Goal: Information Seeking & Learning: Learn about a topic

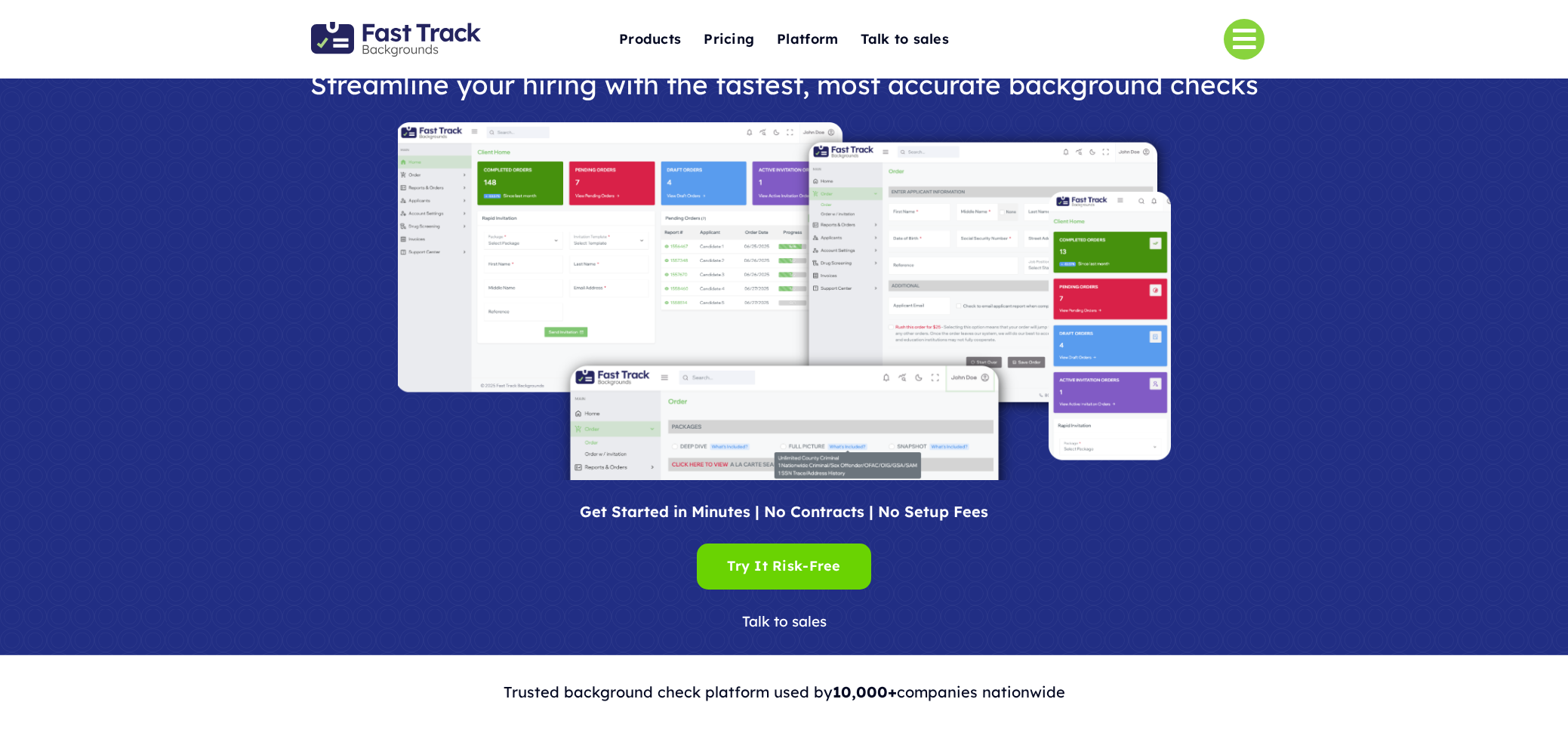
scroll to position [9, 0]
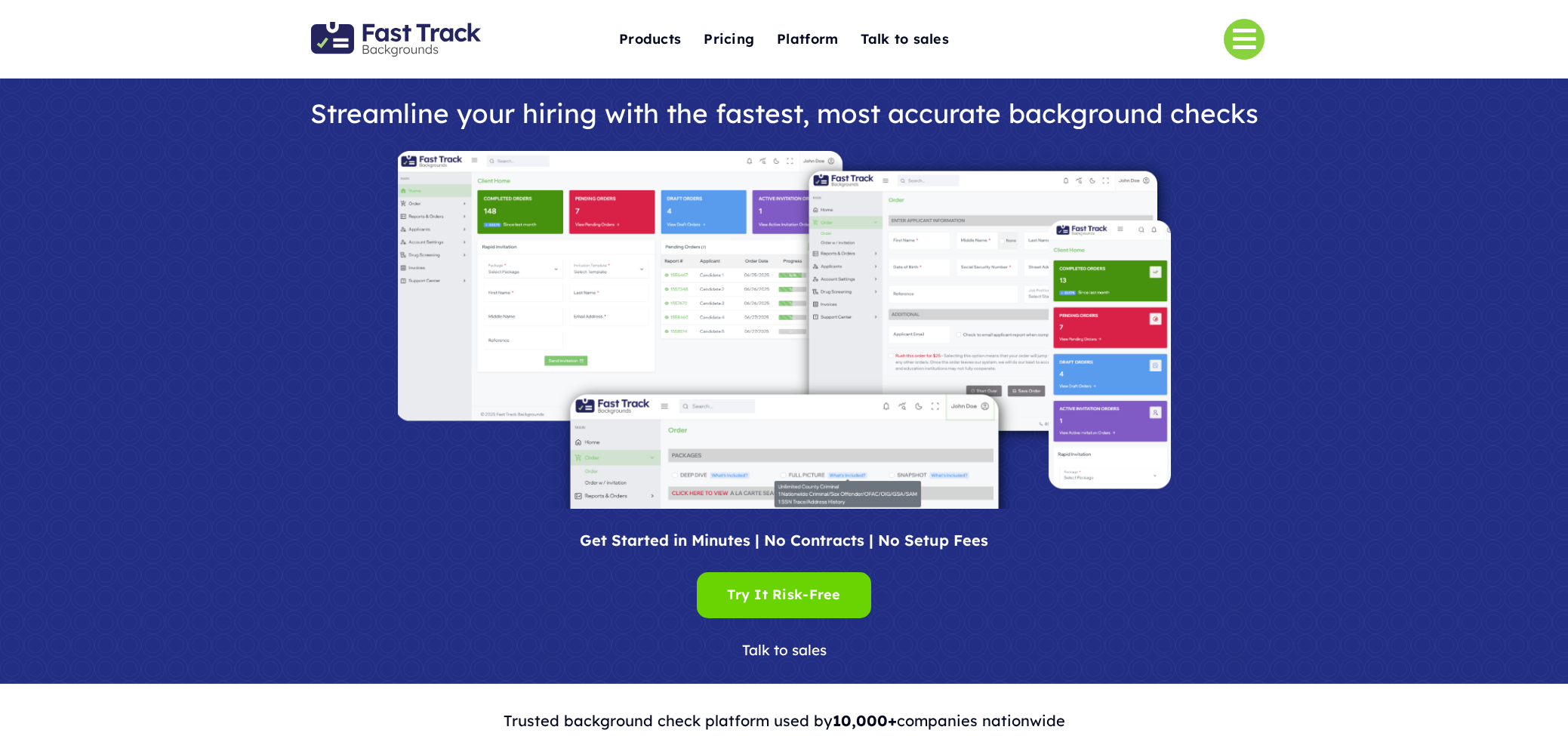
drag, startPoint x: 759, startPoint y: 333, endPoint x: 728, endPoint y: 332, distance: 31.0
click at [759, 333] on img at bounding box center [784, 330] width 773 height 358
click at [740, 311] on img at bounding box center [784, 330] width 773 height 358
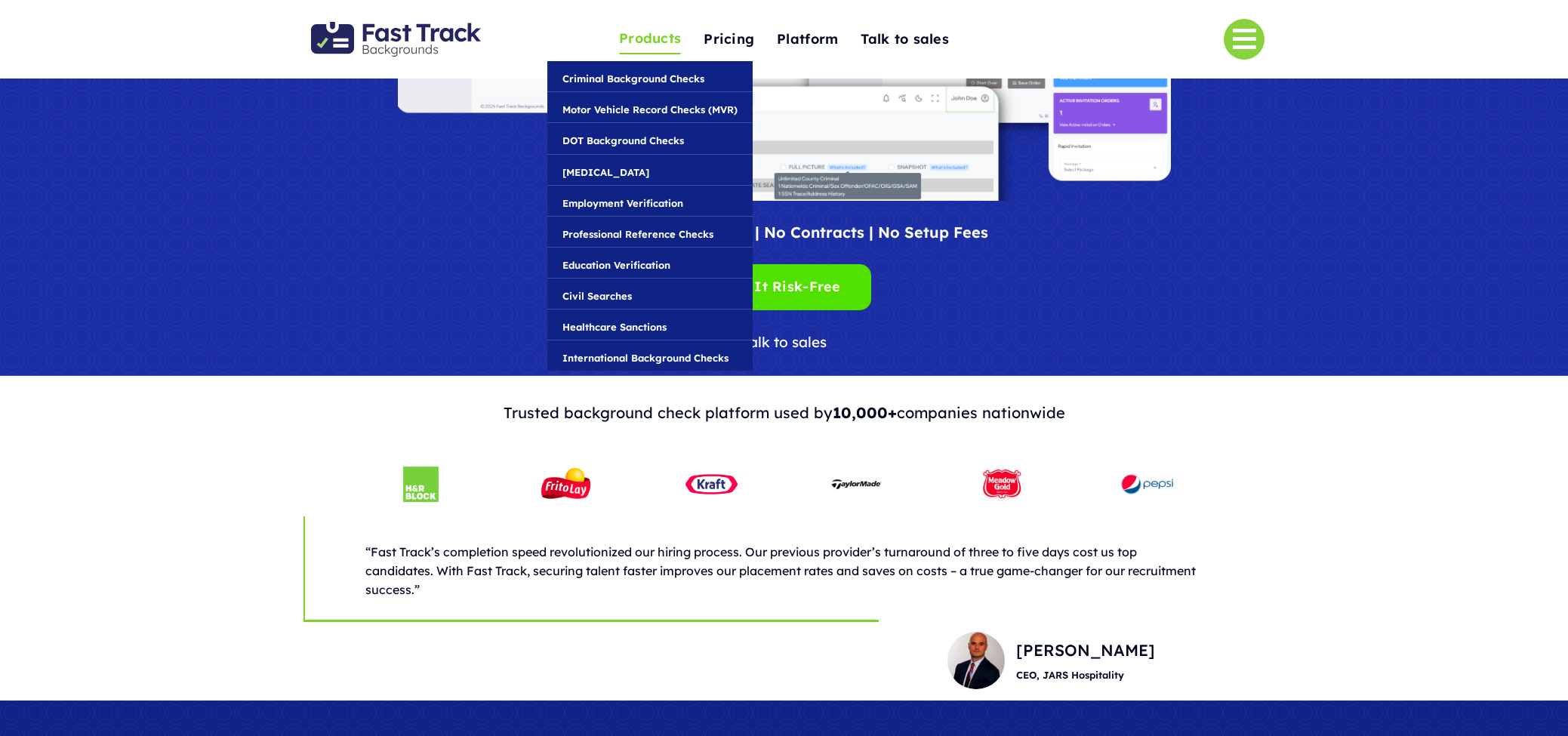
scroll to position [316, 0]
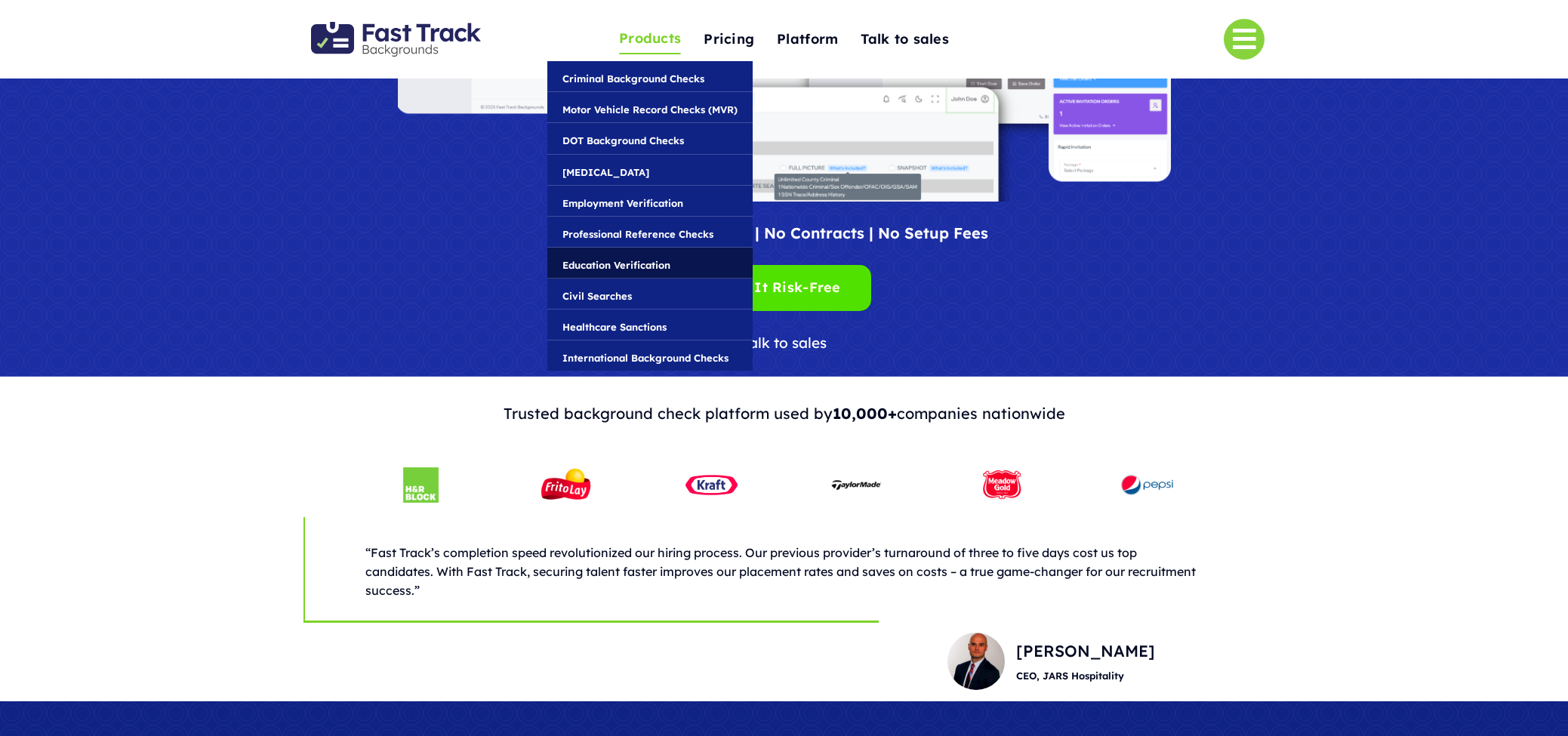
click at [624, 266] on span "Education Verification" at bounding box center [616, 265] width 108 height 17
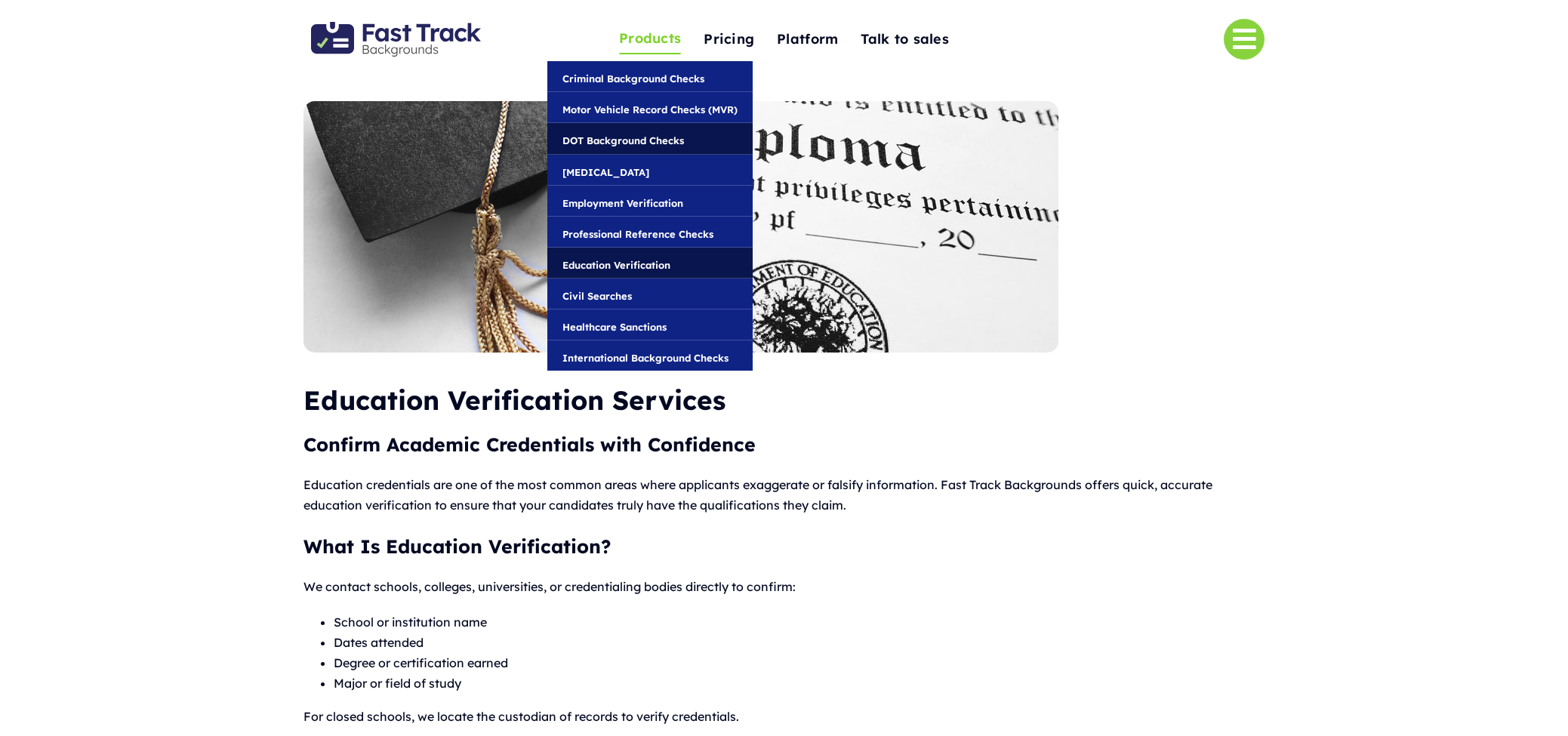
click at [626, 147] on span "DOT Background Checks" at bounding box center [623, 140] width 121 height 17
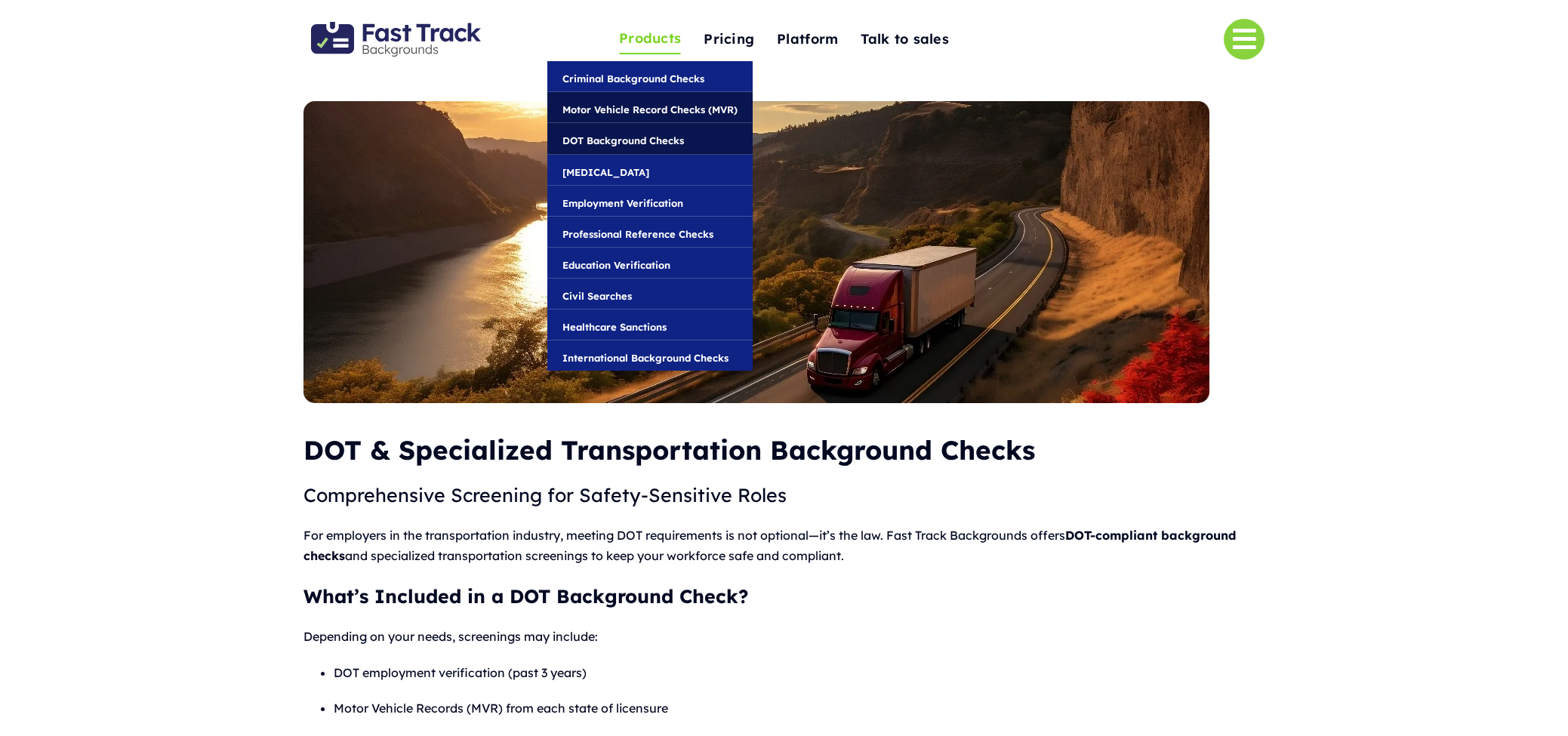
click at [658, 115] on span "Motor Vehicle Record Checks (MVR)" at bounding box center [650, 109] width 175 height 17
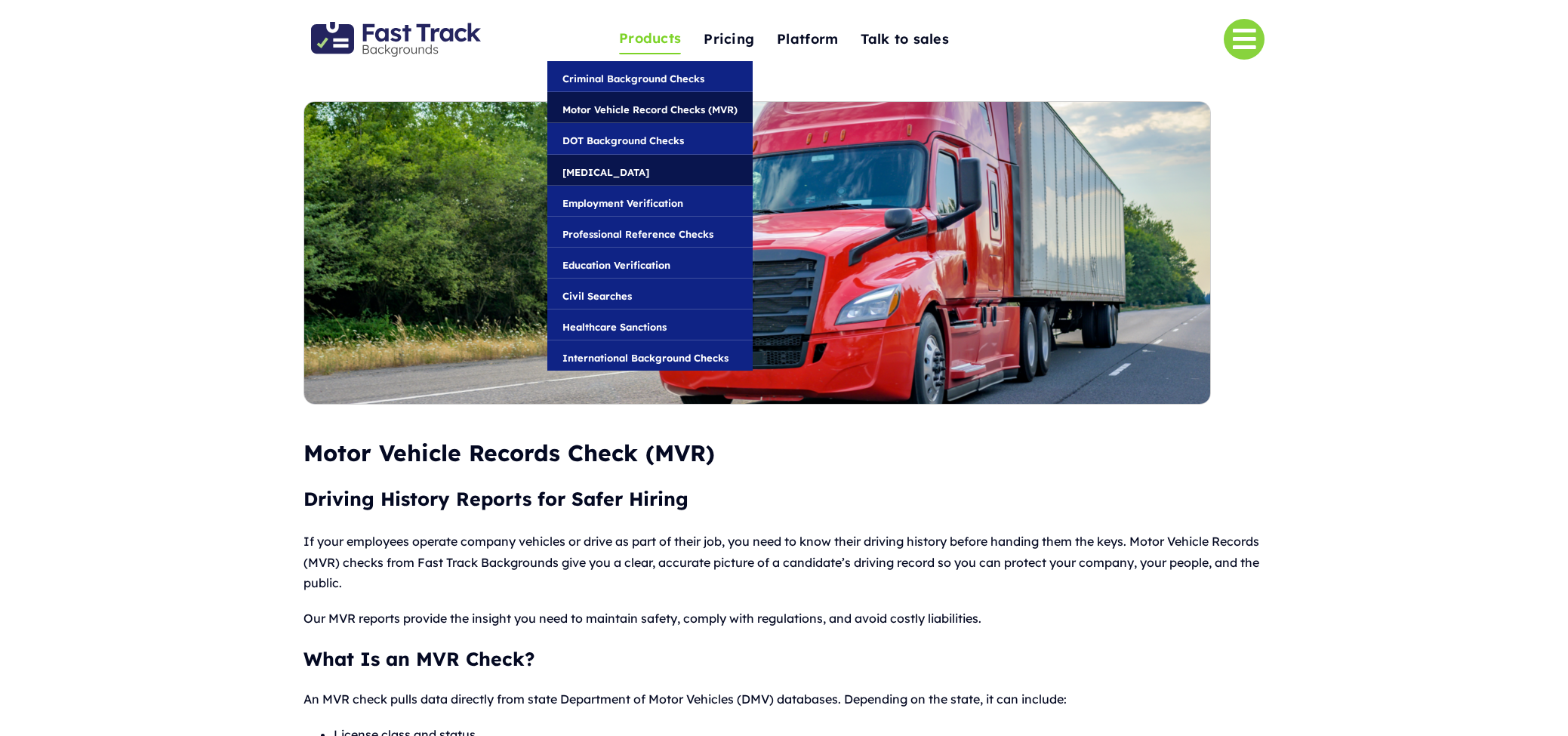
click at [655, 181] on link "[MEDICAL_DATA]" at bounding box center [650, 169] width 206 height 30
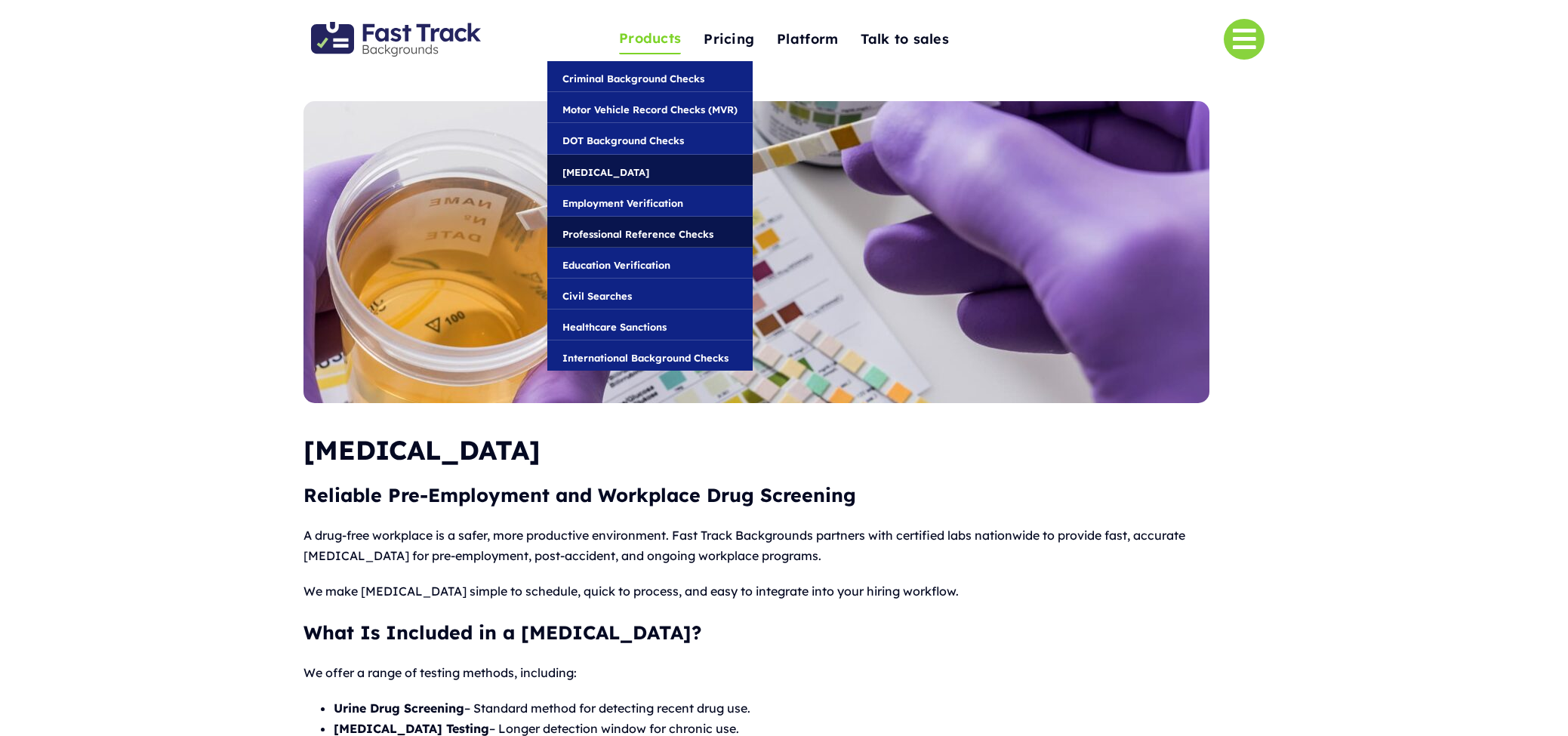
click at [634, 234] on span "Professional Reference Checks" at bounding box center [638, 233] width 151 height 17
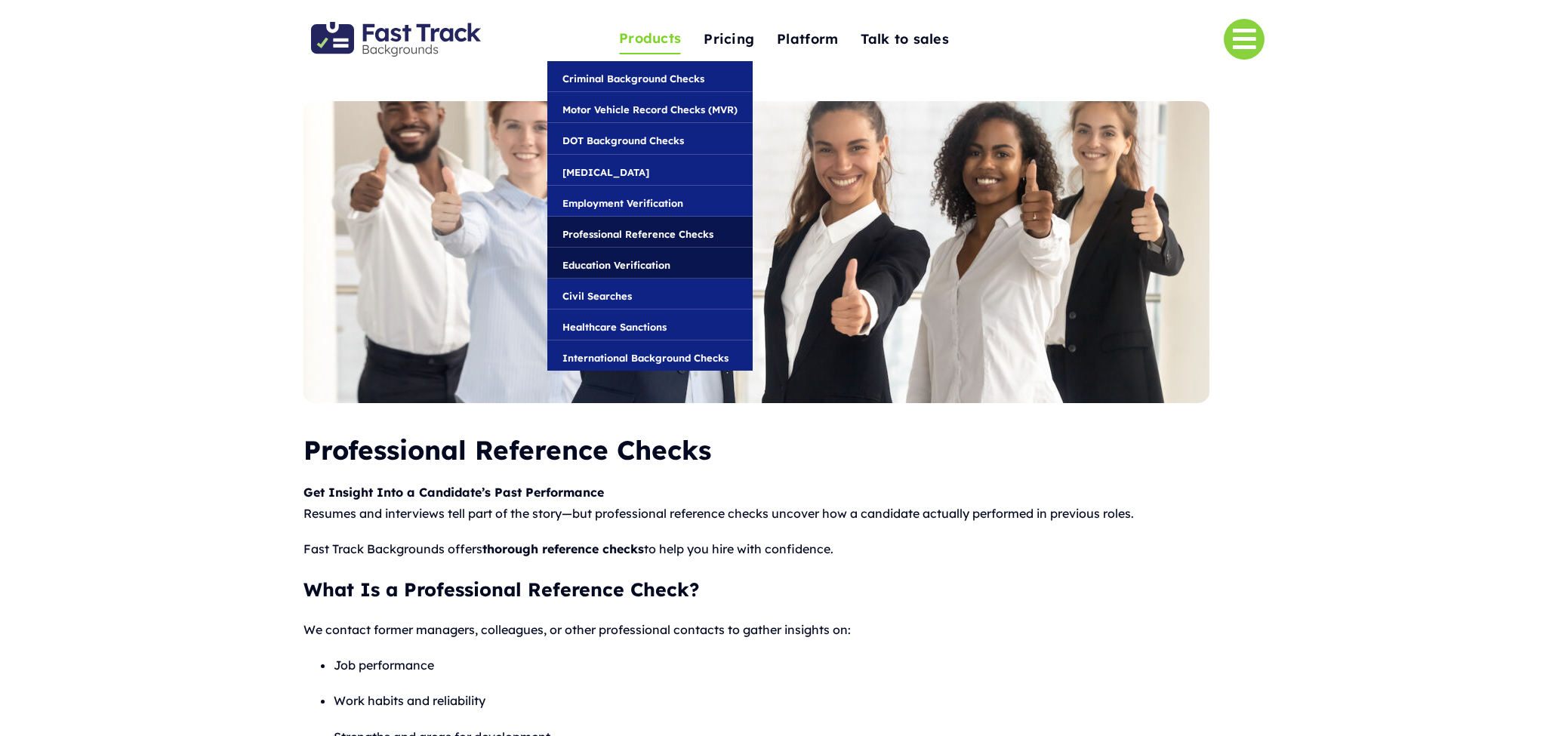
click at [641, 270] on span "Education Verification" at bounding box center [616, 265] width 108 height 17
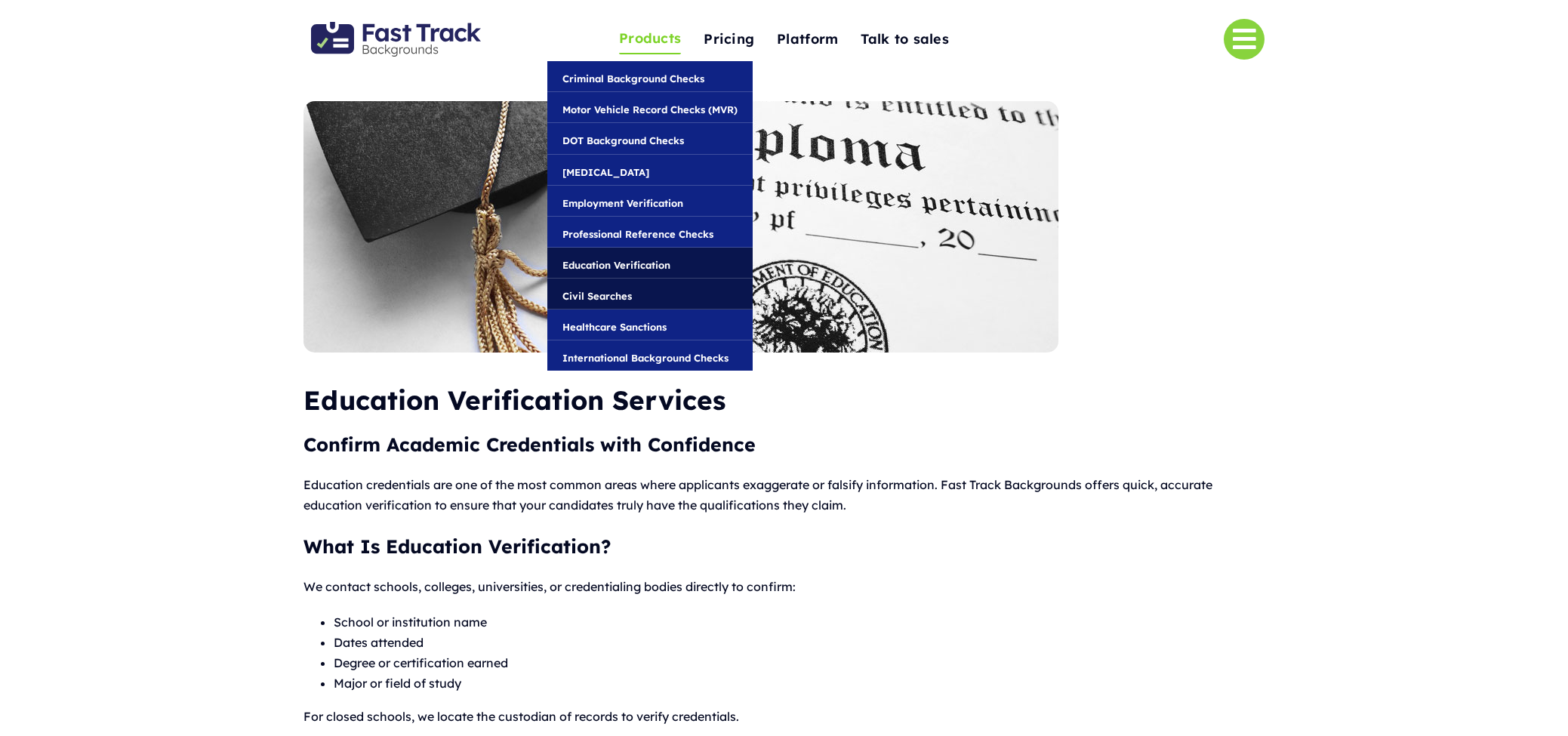
click at [637, 297] on link "Civil Searches" at bounding box center [650, 294] width 206 height 30
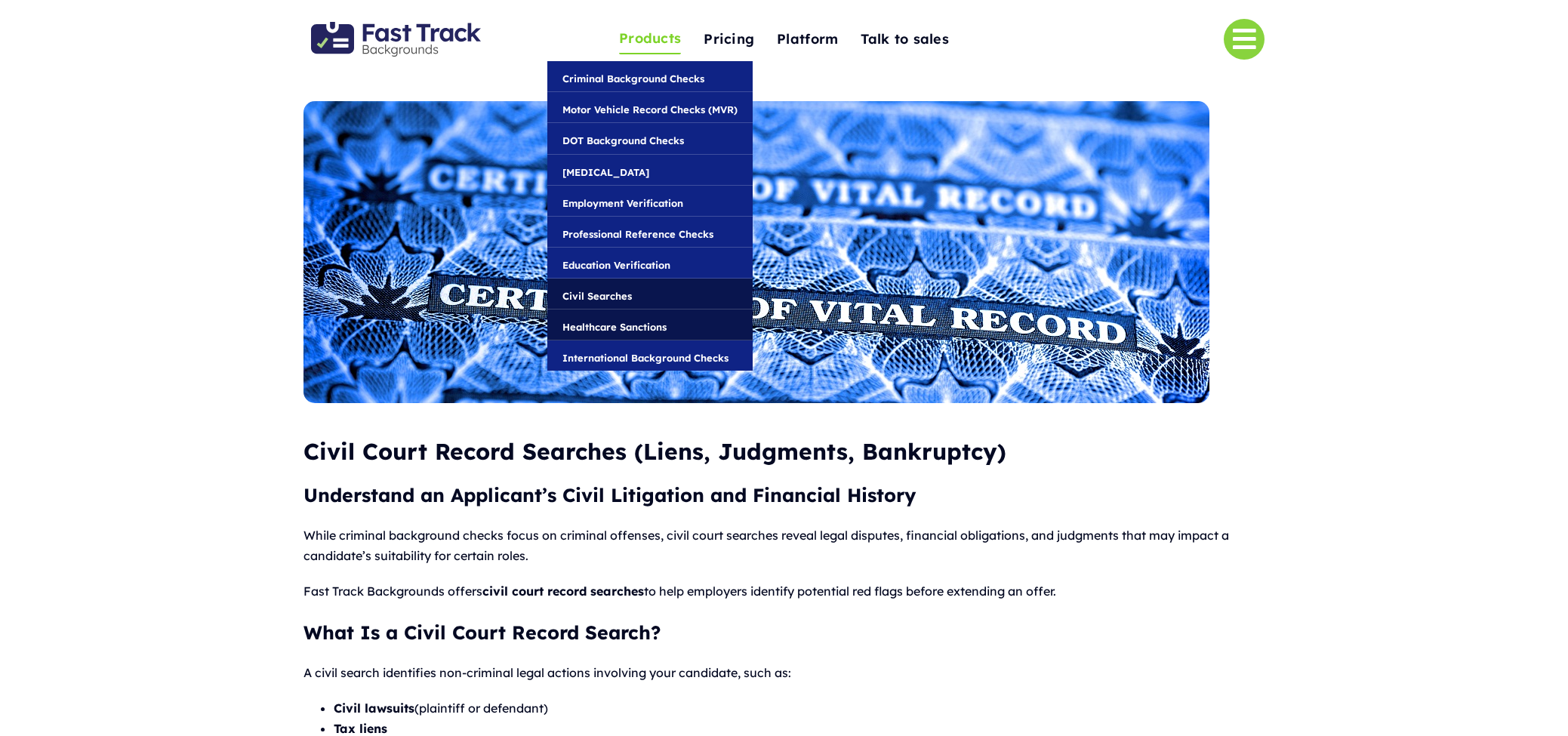
click at [648, 332] on span "Healthcare Sanctions" at bounding box center [615, 326] width 104 height 17
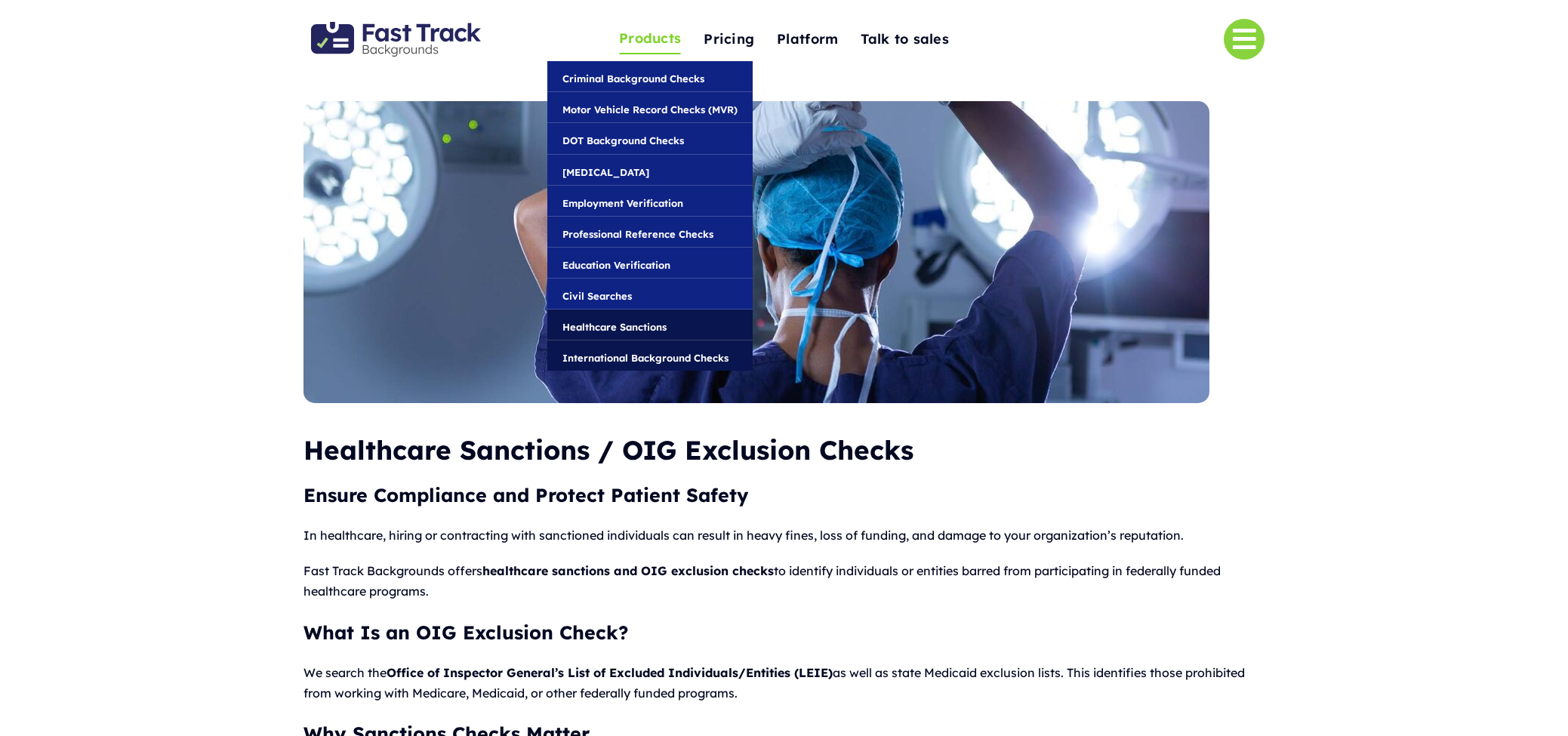
click at [634, 356] on span "International Background Checks" at bounding box center [645, 358] width 166 height 17
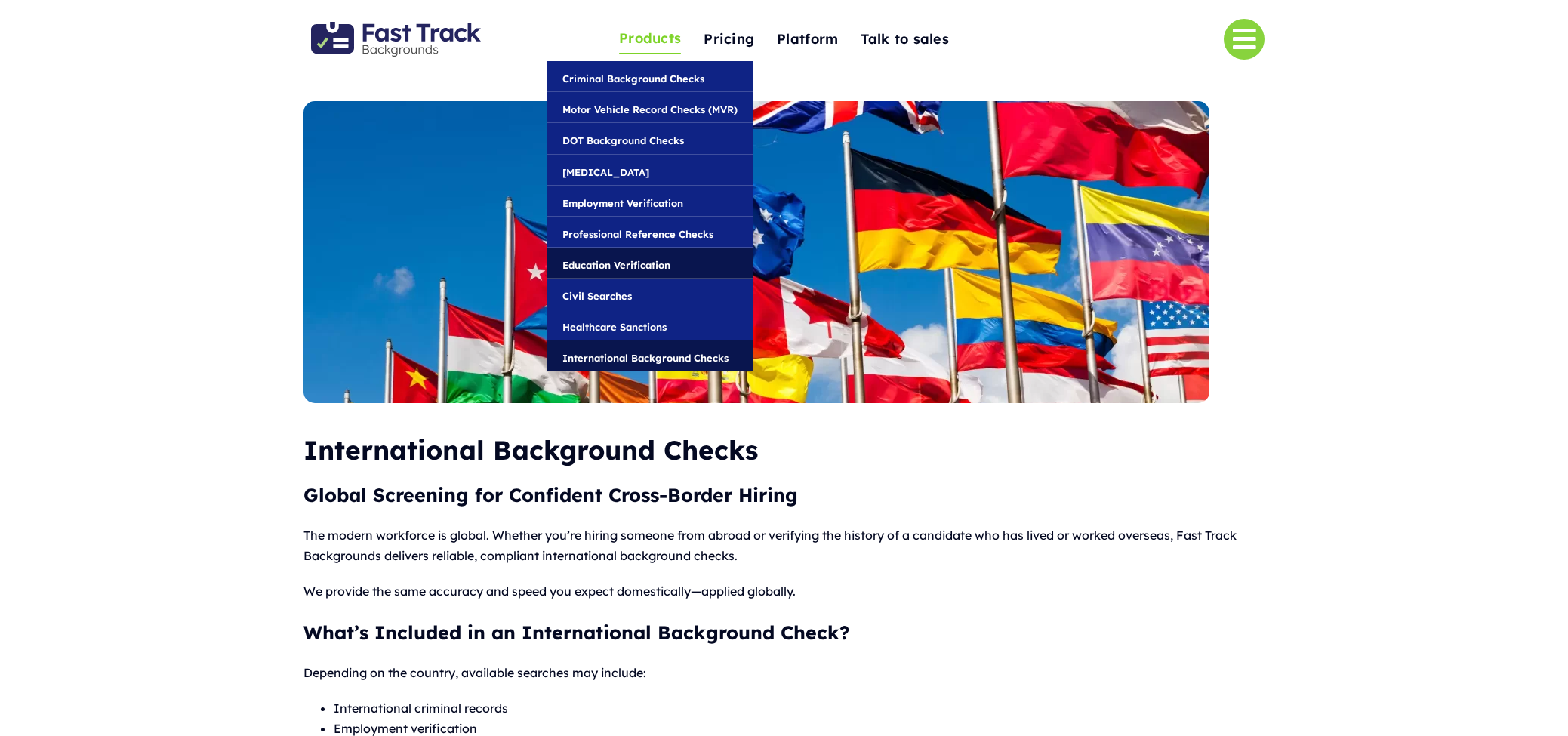
click at [634, 264] on span "Education Verification" at bounding box center [616, 265] width 108 height 17
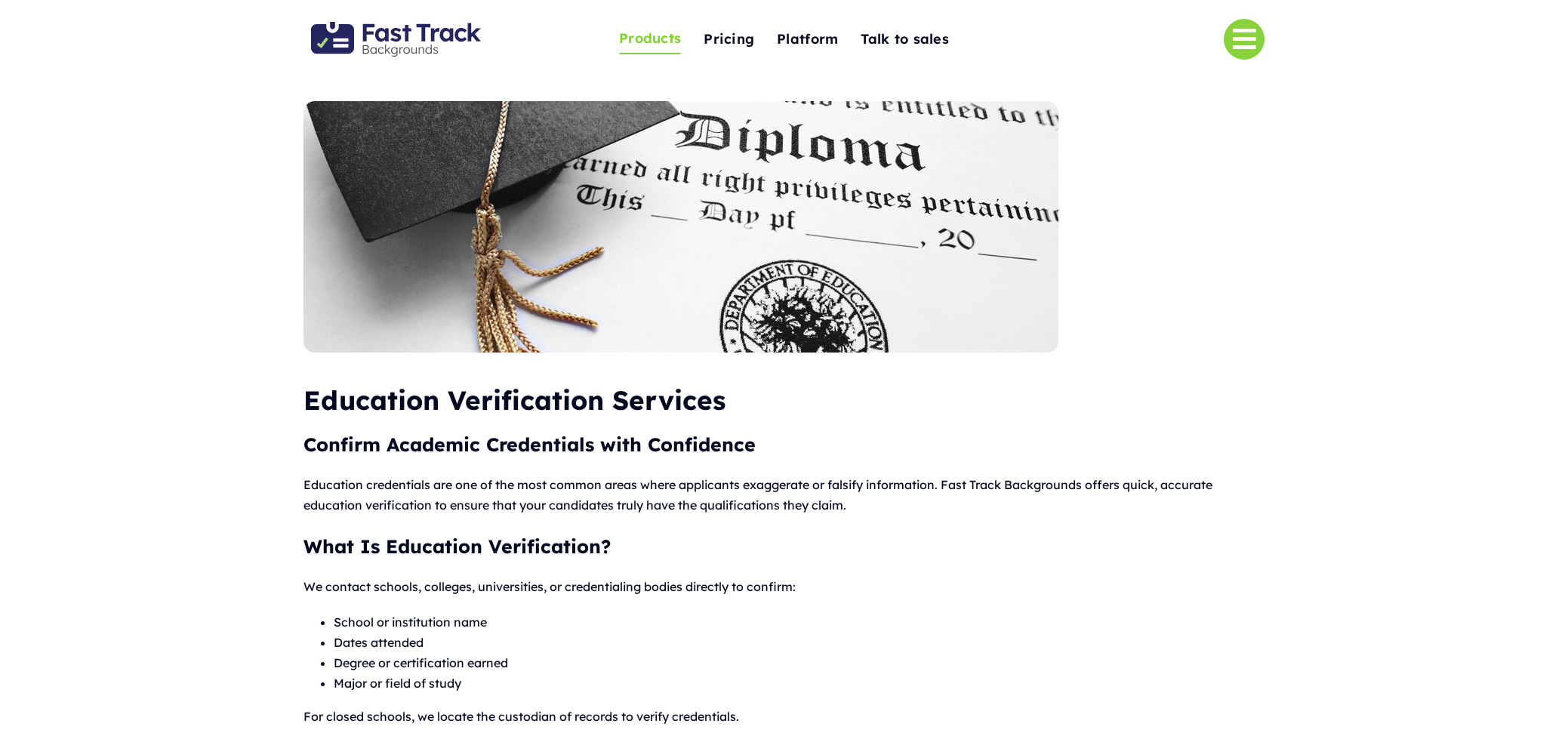
click at [552, 391] on b "Education Verification Services" at bounding box center [515, 400] width 422 height 33
click at [635, 203] on img at bounding box center [681, 226] width 755 height 251
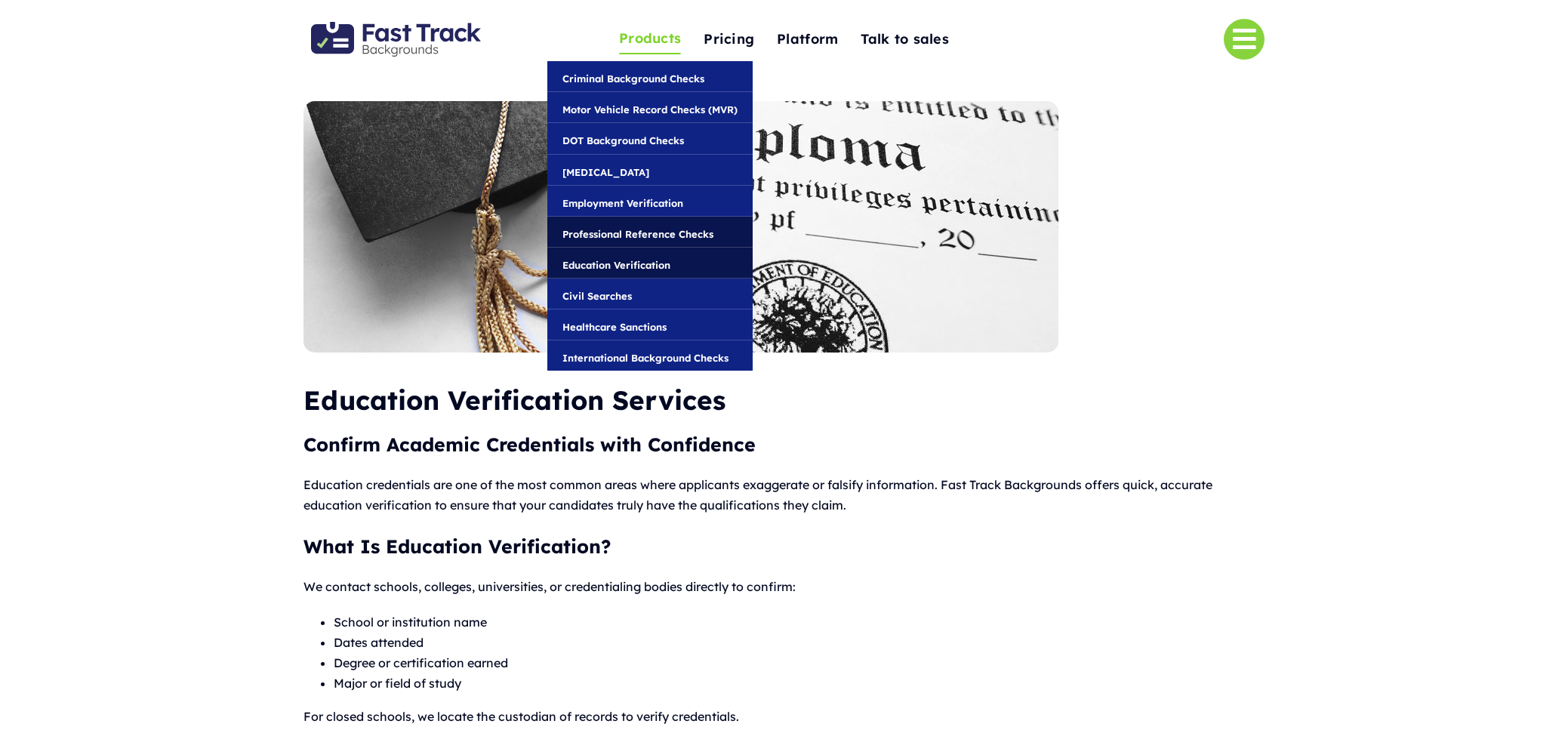
click at [628, 228] on span "Professional Reference Checks" at bounding box center [638, 233] width 151 height 17
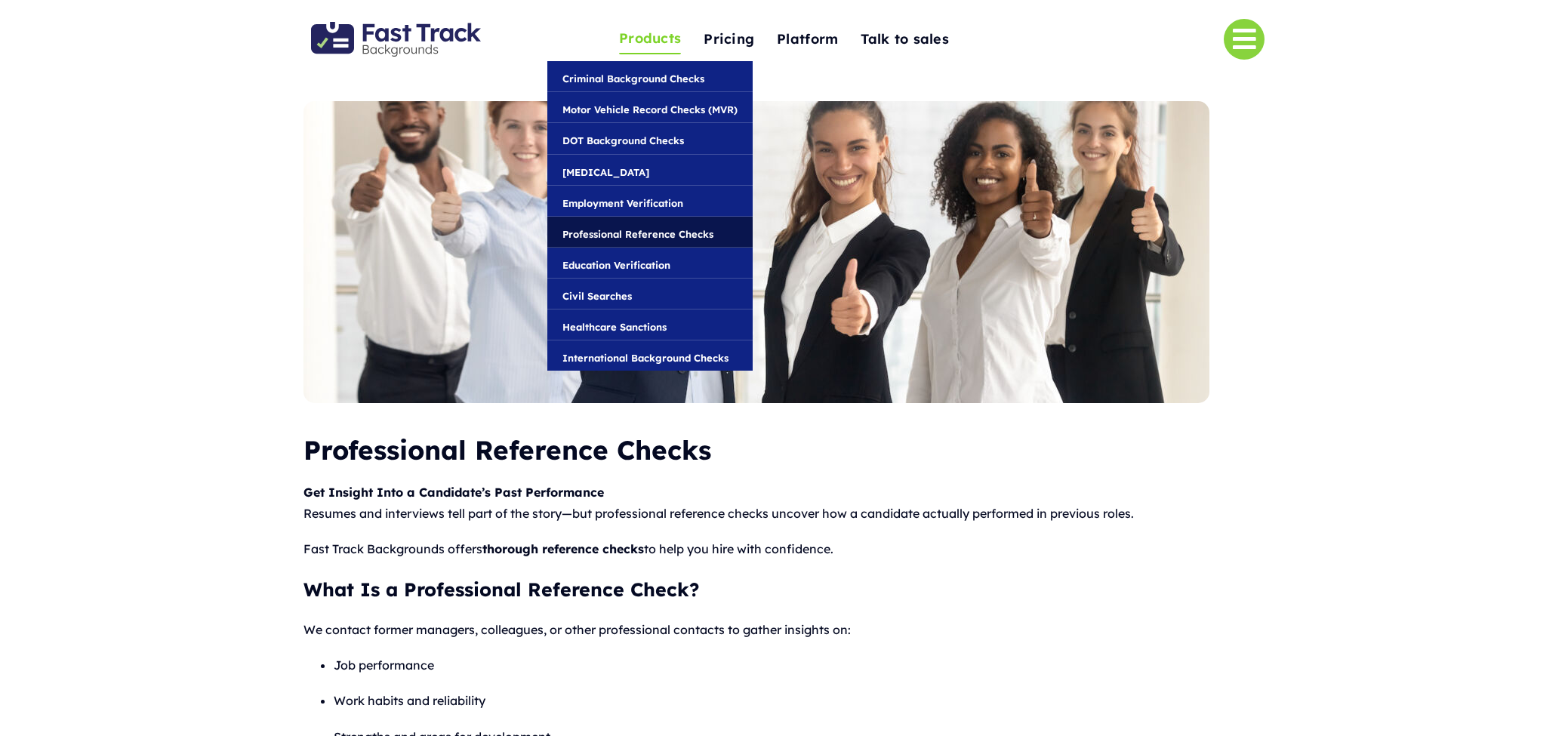
click at [656, 39] on span "Products" at bounding box center [650, 39] width 62 height 24
click at [638, 262] on span "Education Verification" at bounding box center [616, 265] width 108 height 17
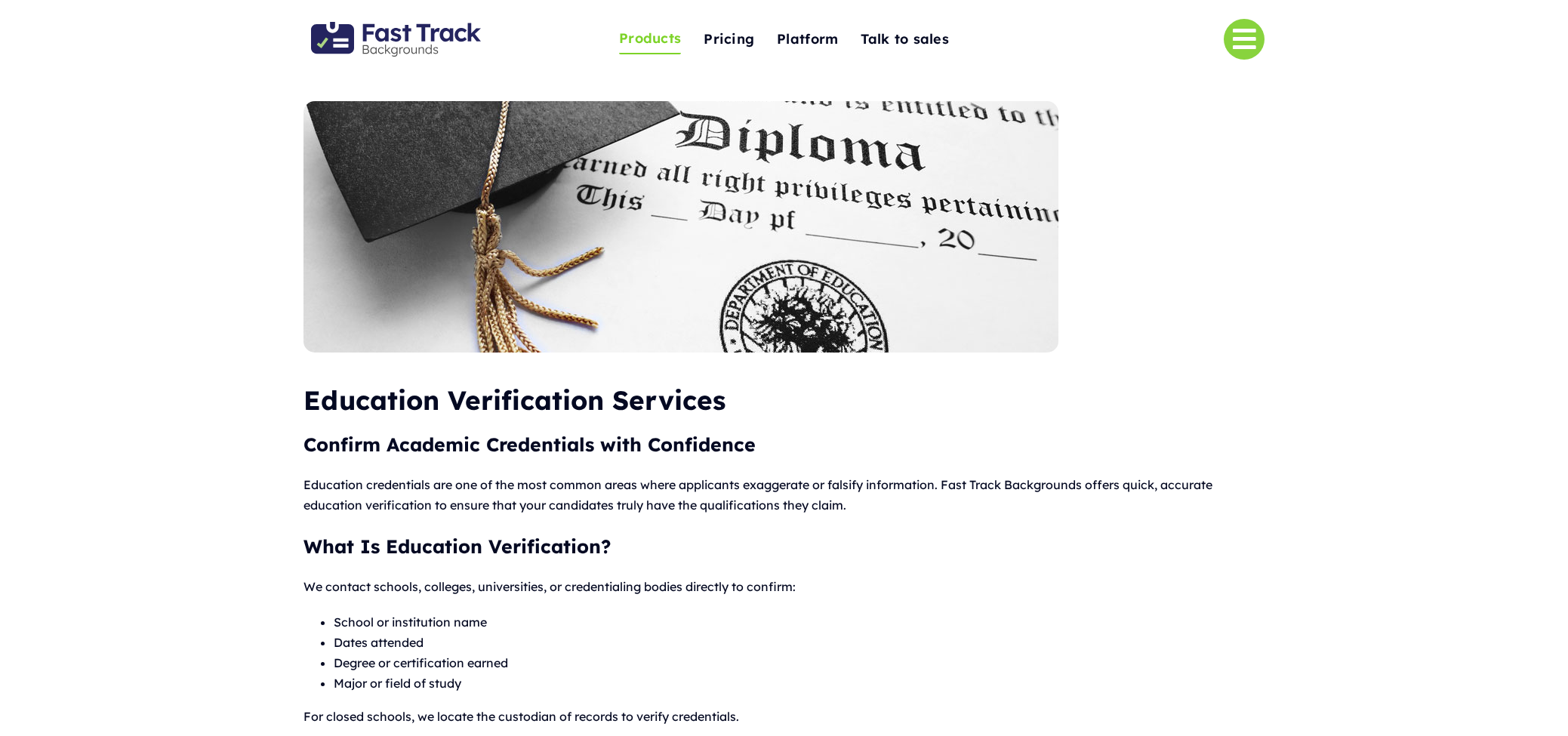
click at [1430, 201] on div at bounding box center [784, 234] width 1568 height 266
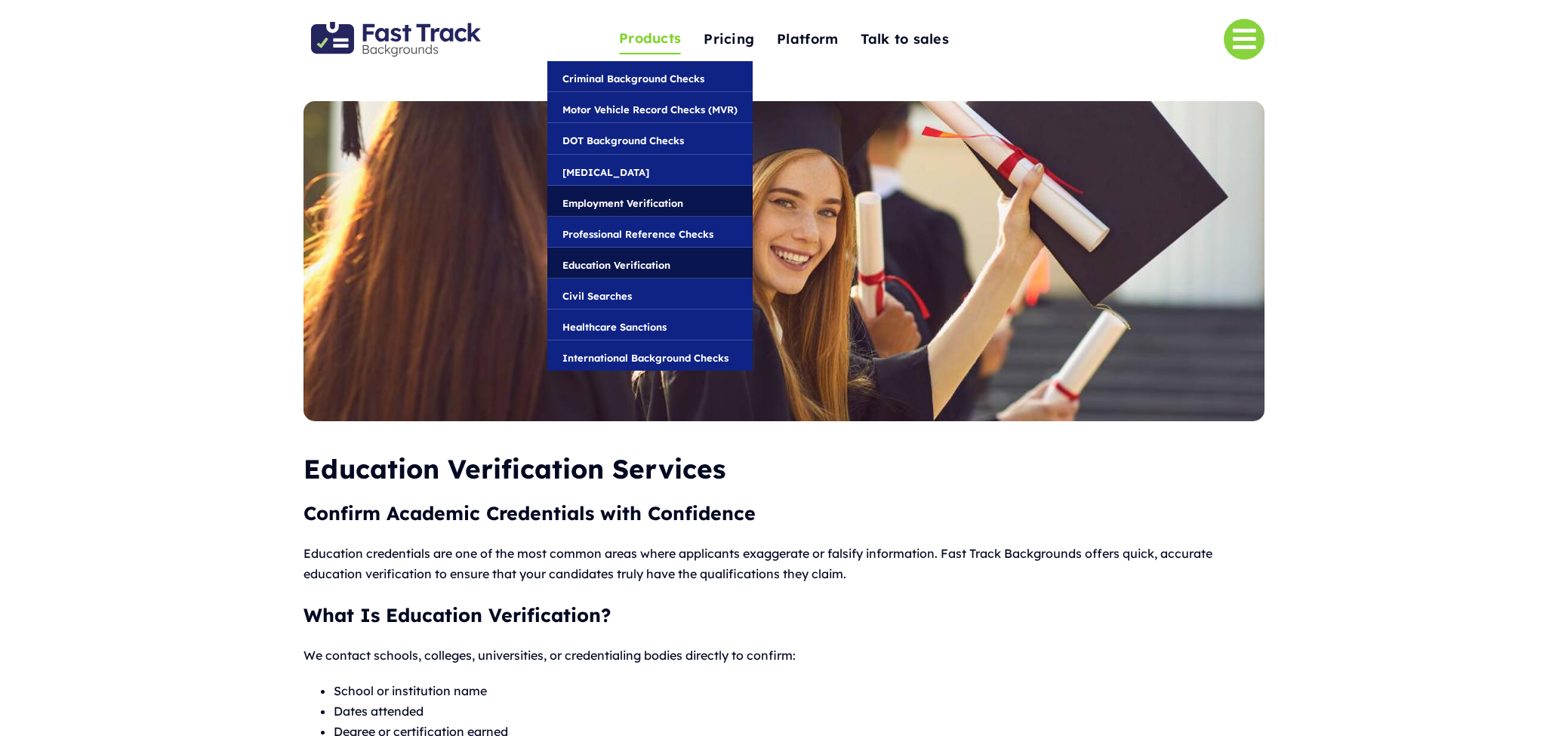
click at [652, 201] on span "Employment Verification" at bounding box center [622, 203] width 121 height 17
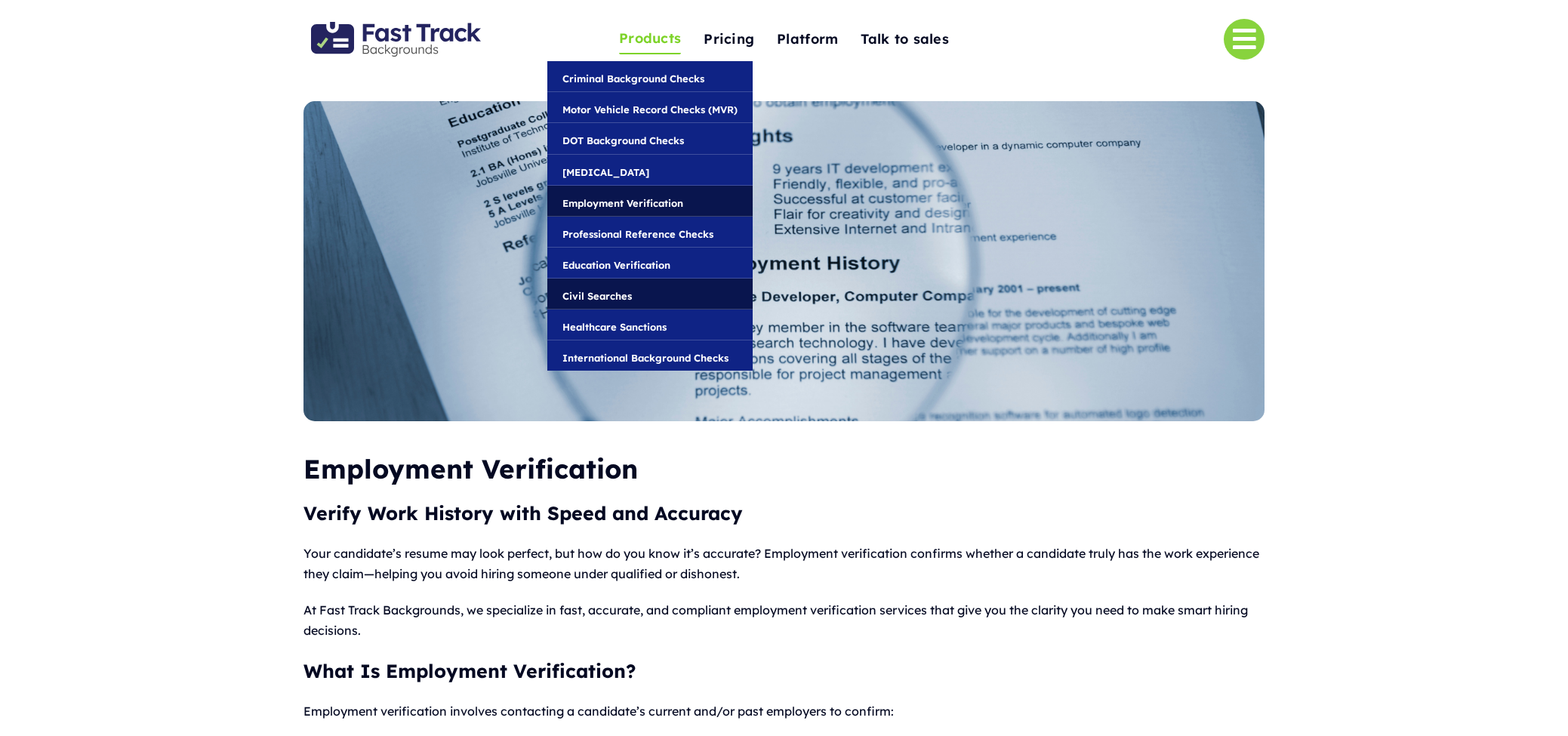
click at [617, 292] on span "Civil Searches" at bounding box center [597, 296] width 69 height 17
